Goal: Communication & Community: Participate in discussion

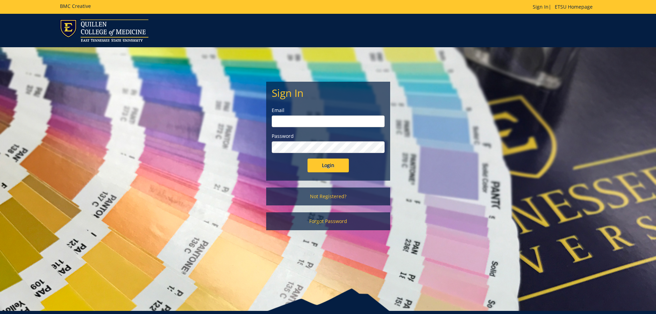
type input "[PERSON_NAME][EMAIL_ADDRESS][DOMAIN_NAME]"
click at [333, 166] on input "Login" at bounding box center [327, 165] width 41 height 14
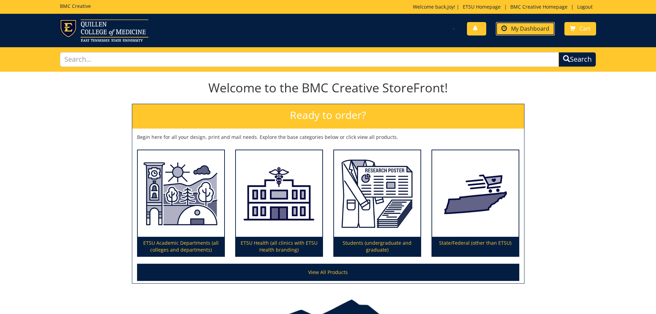
click at [526, 33] on link "My Dashboard" at bounding box center [525, 28] width 59 height 13
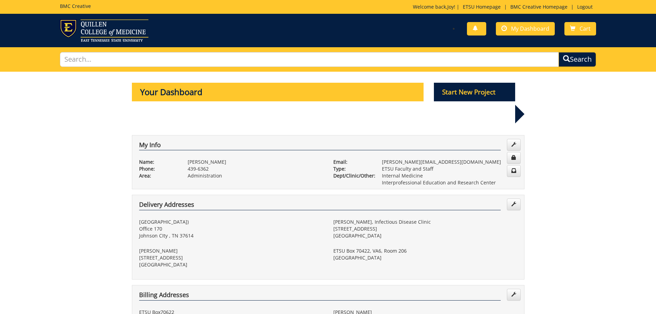
scroll to position [172, 0]
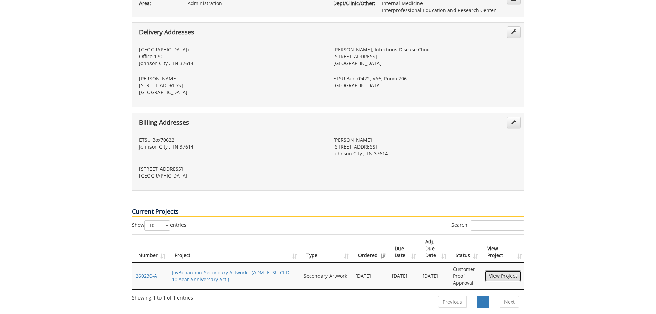
click at [502, 270] on link "View Project" at bounding box center [502, 276] width 37 height 12
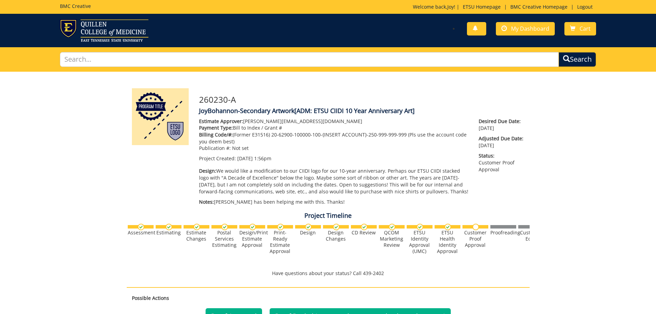
scroll to position [138, 0]
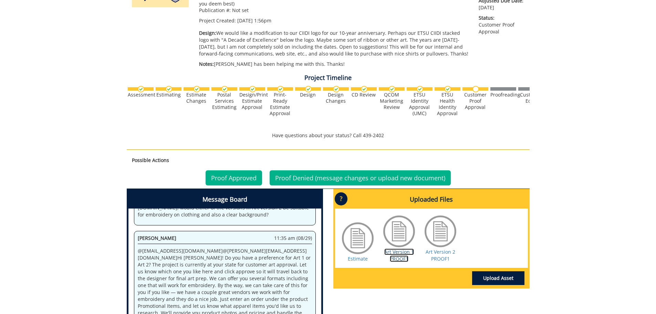
click at [400, 259] on link "Art Version 1 PROOF1" at bounding box center [399, 254] width 30 height 13
click at [441, 259] on link "Art Version 2 PROOF1" at bounding box center [440, 254] width 30 height 13
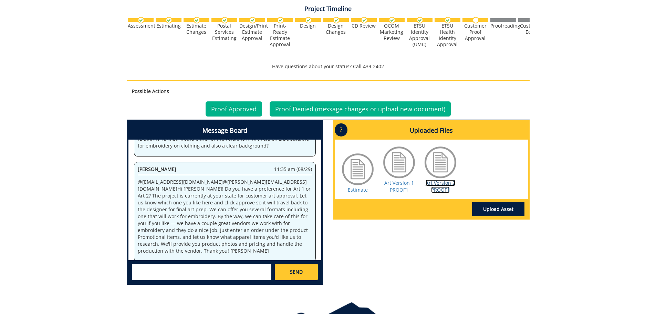
scroll to position [249, 0]
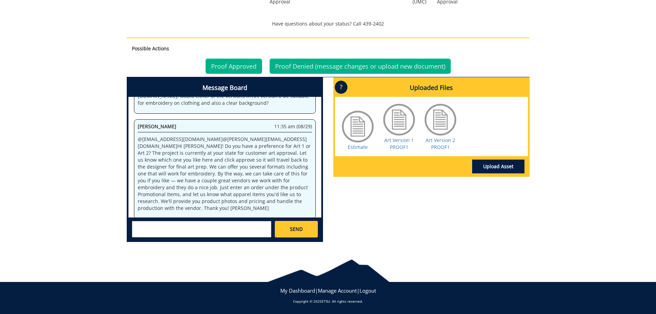
click at [224, 229] on textarea at bounding box center [201, 229] width 139 height 17
click at [192, 228] on textarea at bounding box center [201, 229] width 139 height 17
click at [147, 234] on textarea "@[EMAIL_ADDRESS][DOMAIN_NAME] @[EMAIL_ADDRESS][DOMAIN_NAME] We like Art Version…" at bounding box center [201, 229] width 139 height 17
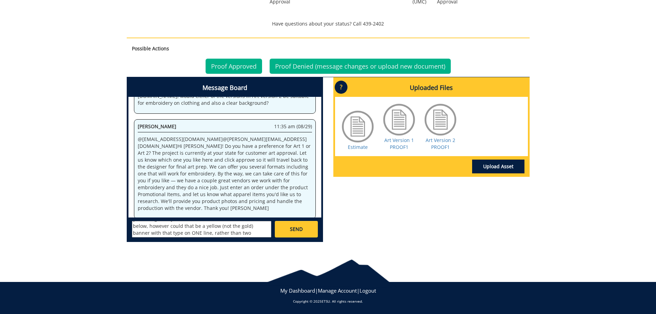
click at [227, 234] on textarea "@[EMAIL_ADDRESS][DOMAIN_NAME] @[EMAIL_ADDRESS][DOMAIN_NAME] We like Art Version…" at bounding box center [201, 229] width 139 height 17
type textarea "@[EMAIL_ADDRESS][DOMAIN_NAME] @[EMAIL_ADDRESS][DOMAIN_NAME] We like Art Version…"
click at [305, 224] on link "SEND" at bounding box center [296, 229] width 43 height 17
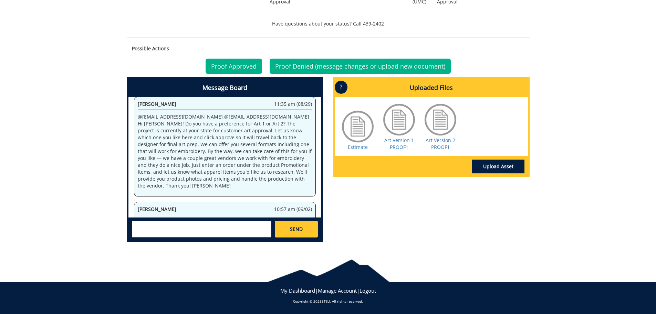
scroll to position [1443, 0]
